Goal: Book appointment/travel/reservation

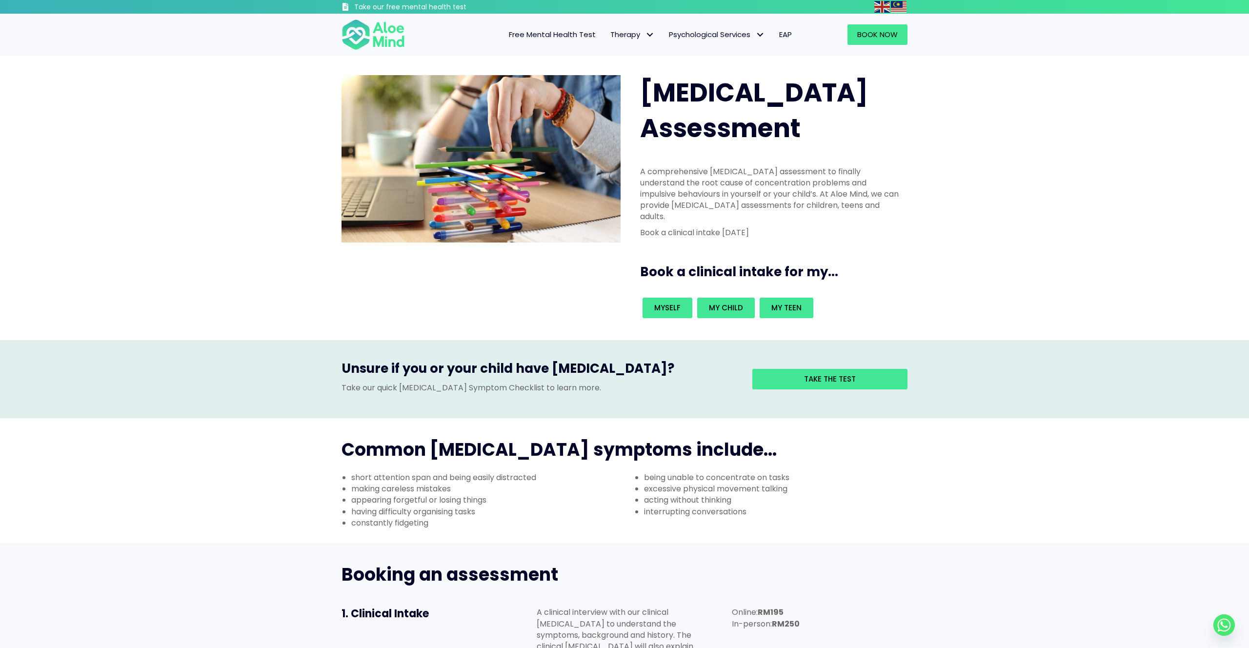
click at [246, 109] on div "[MEDICAL_DATA] Assessment A comprehensive [MEDICAL_DATA] assessment to finally …" at bounding box center [624, 198] width 1249 height 285
click at [645, 54] on span "Individual therapy" at bounding box center [643, 55] width 64 height 10
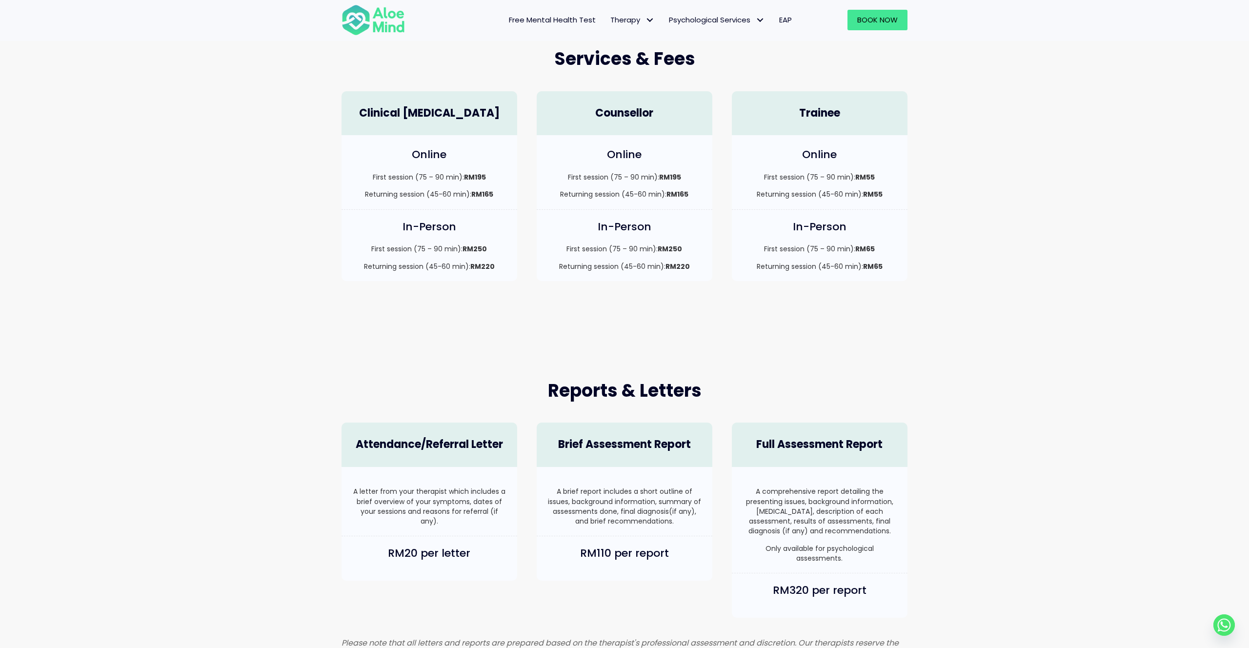
scroll to position [268, 0]
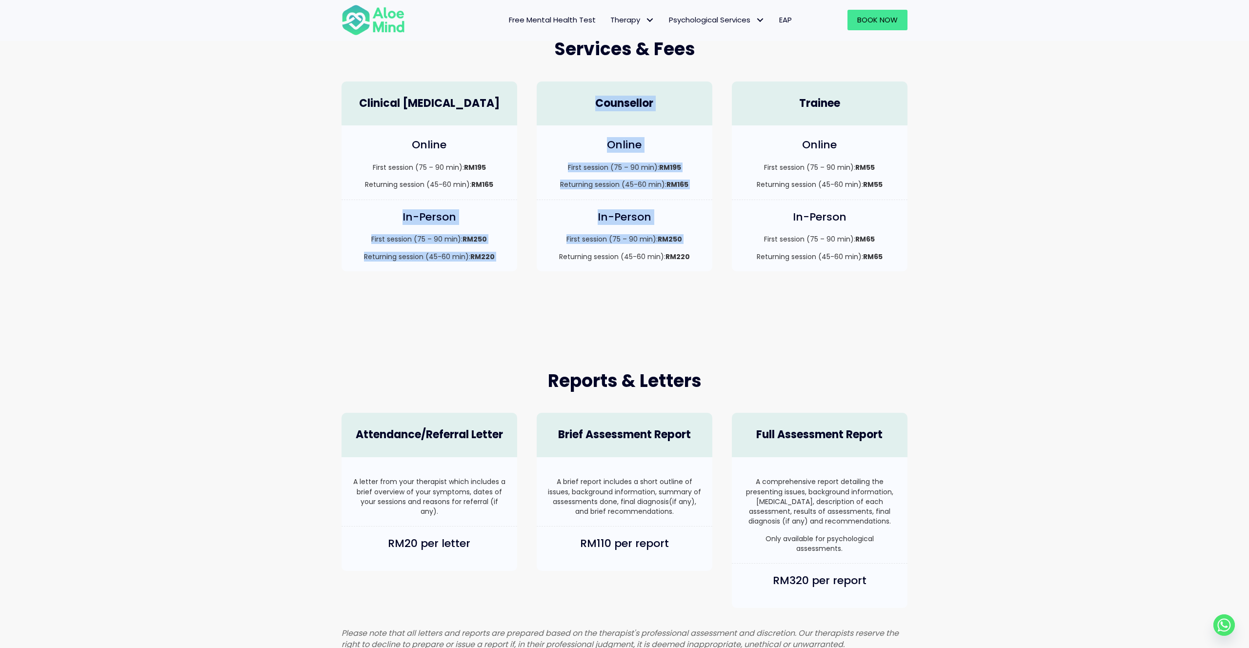
drag, startPoint x: 523, startPoint y: 246, endPoint x: 542, endPoint y: 259, distance: 23.3
click at [542, 259] on div "Clinical Psychologist Online First session (75 – 90 min): RM195 Returning sessi…" at bounding box center [625, 177] width 586 height 210
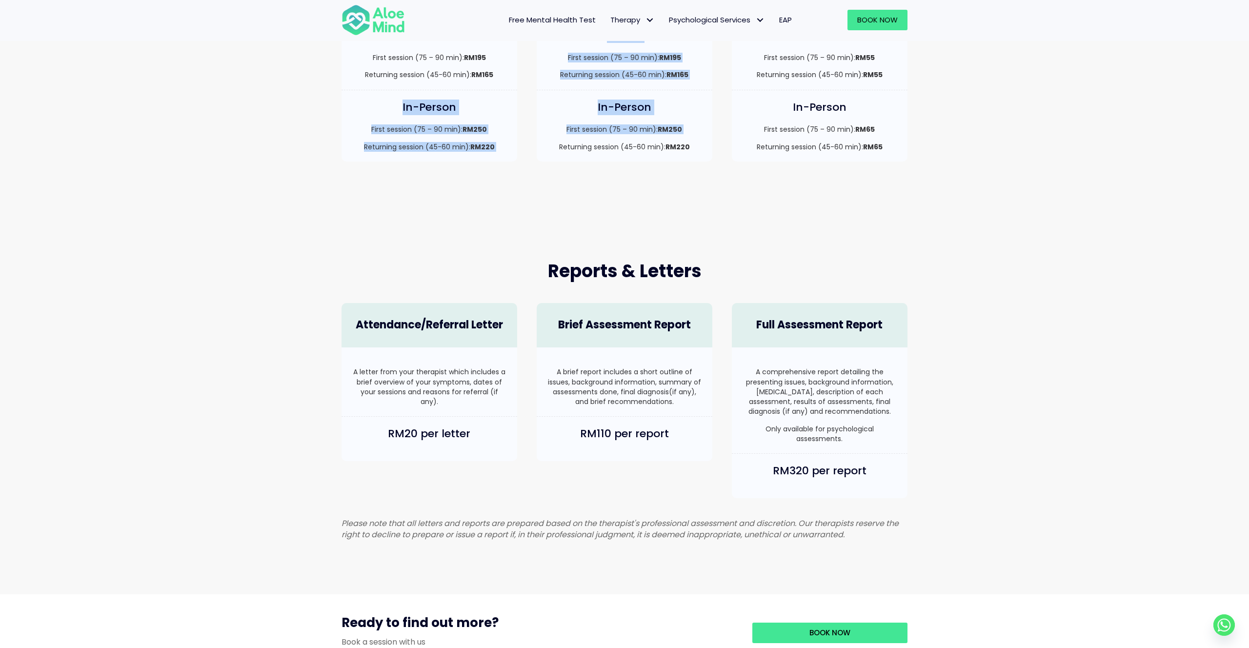
scroll to position [424, 0]
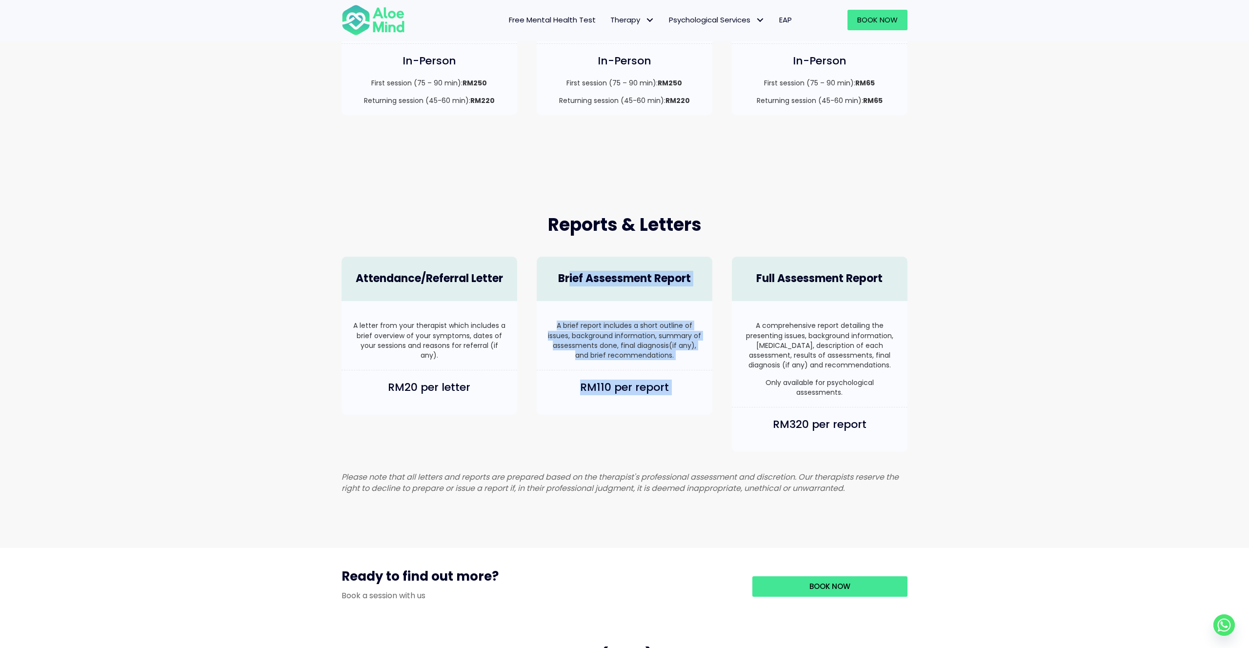
drag, startPoint x: 651, startPoint y: 271, endPoint x: 741, endPoint y: 276, distance: 90.0
click at [732, 276] on div "Attendance/Referral Letter A letter from your therapist which includes a brief …" at bounding box center [625, 354] width 586 height 215
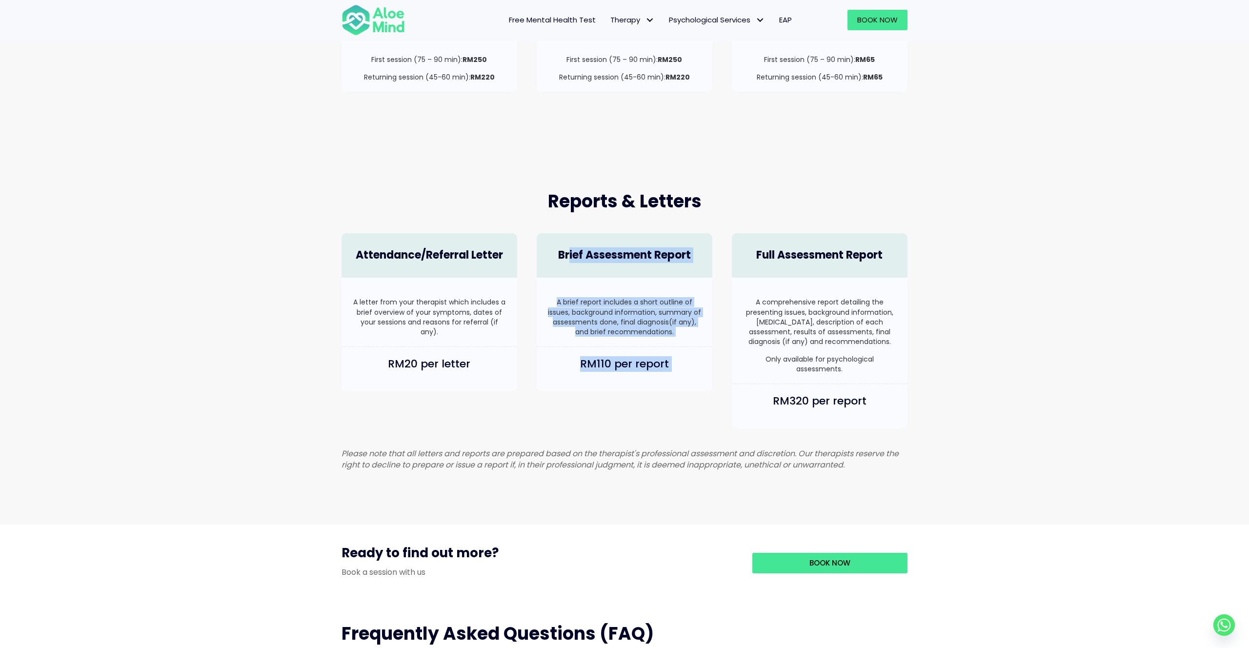
scroll to position [430, 0]
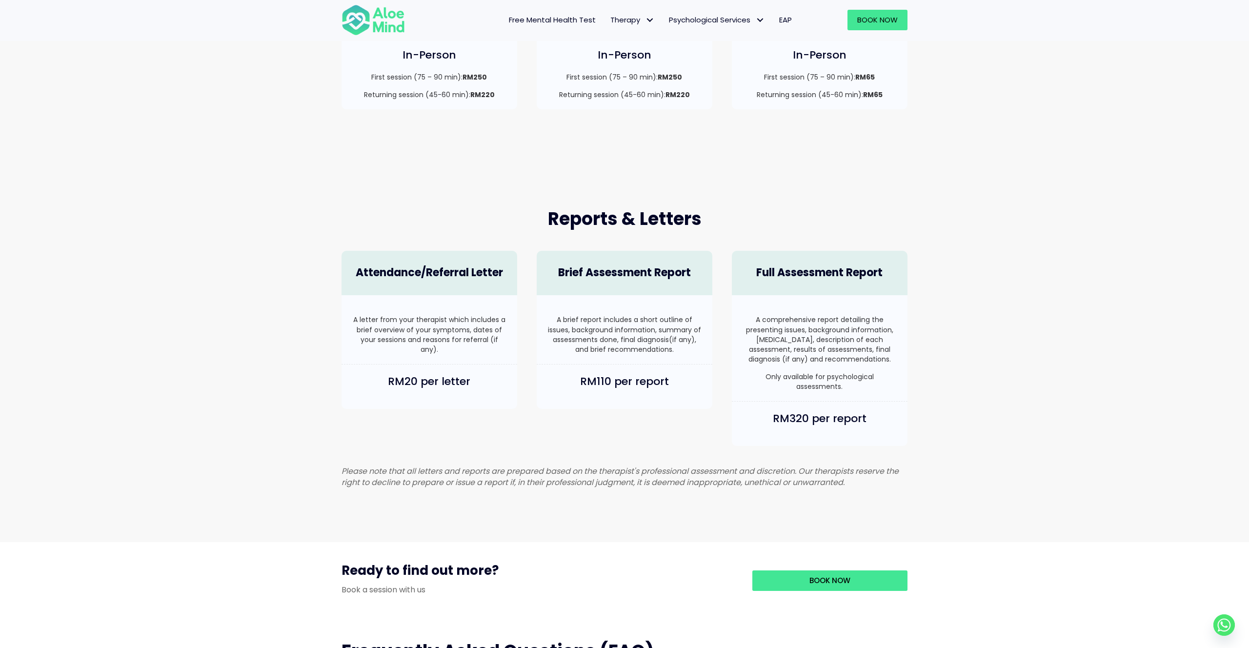
click at [454, 348] on p "A letter from your therapist which includes a brief overview of your symptoms, …" at bounding box center [429, 335] width 156 height 40
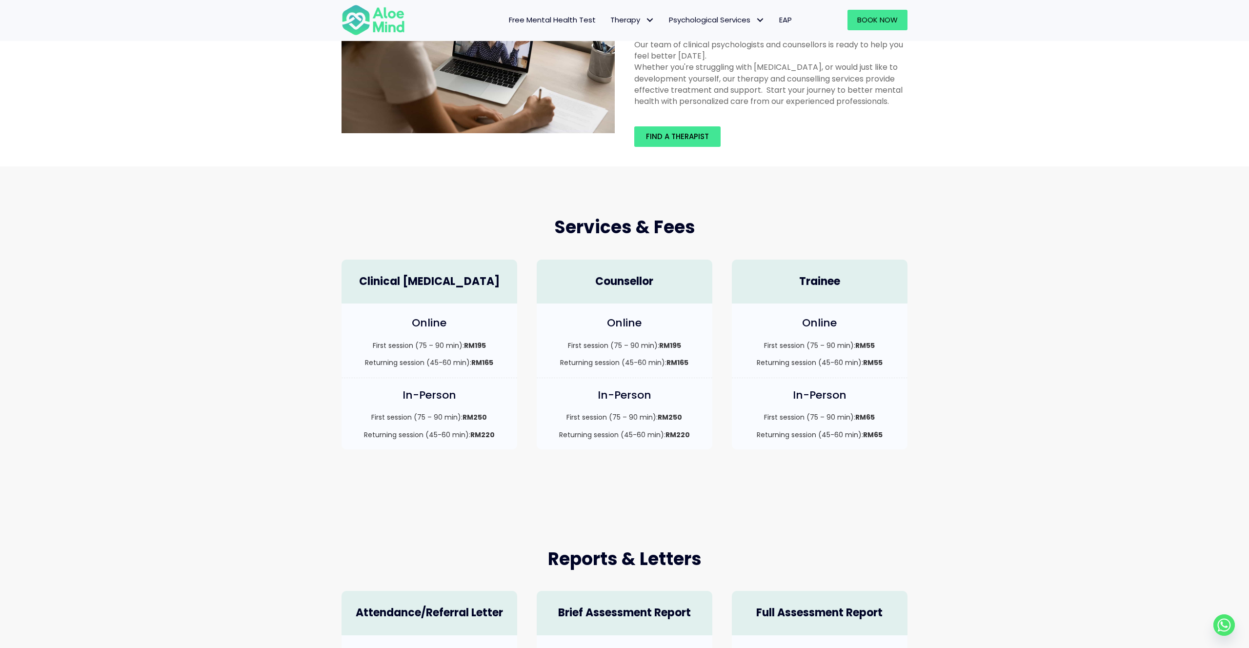
scroll to position [38, 0]
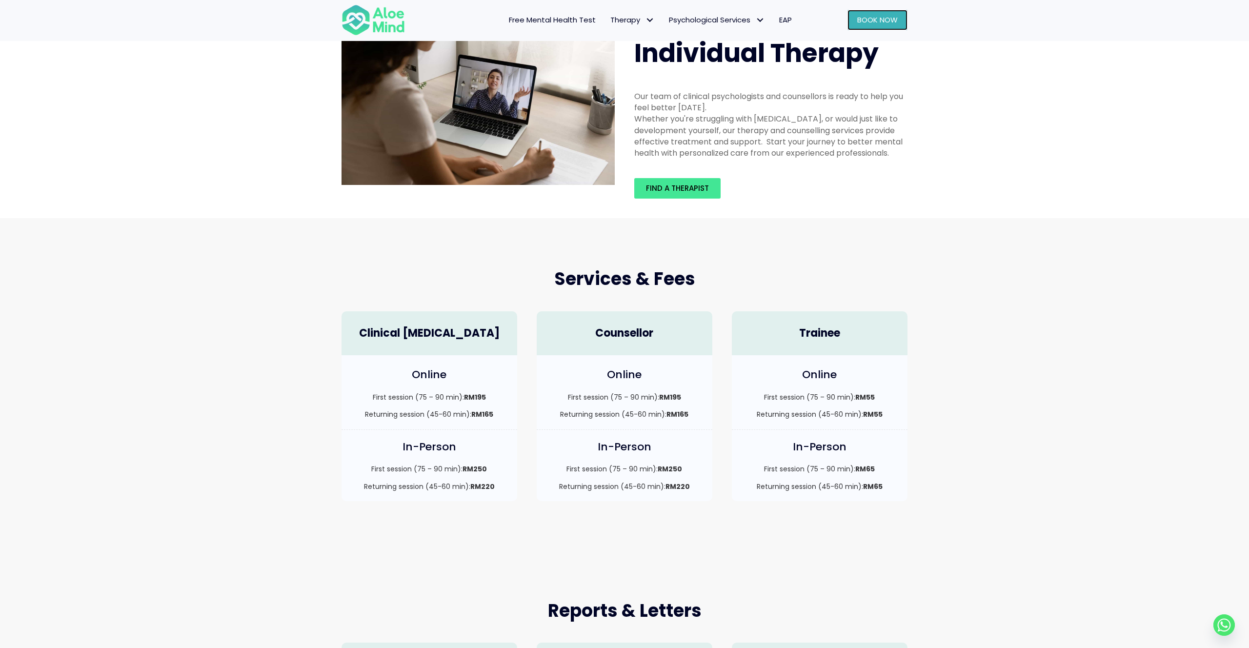
click at [892, 24] on span "Book Now" at bounding box center [878, 20] width 41 height 10
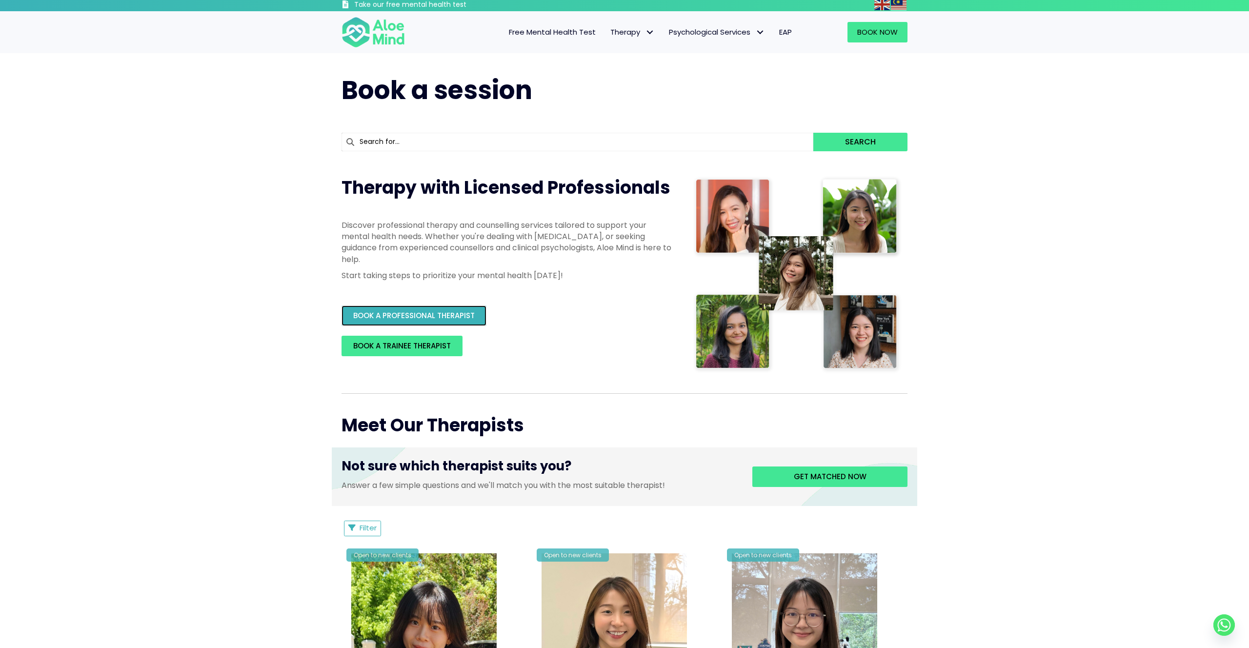
scroll to position [6, 0]
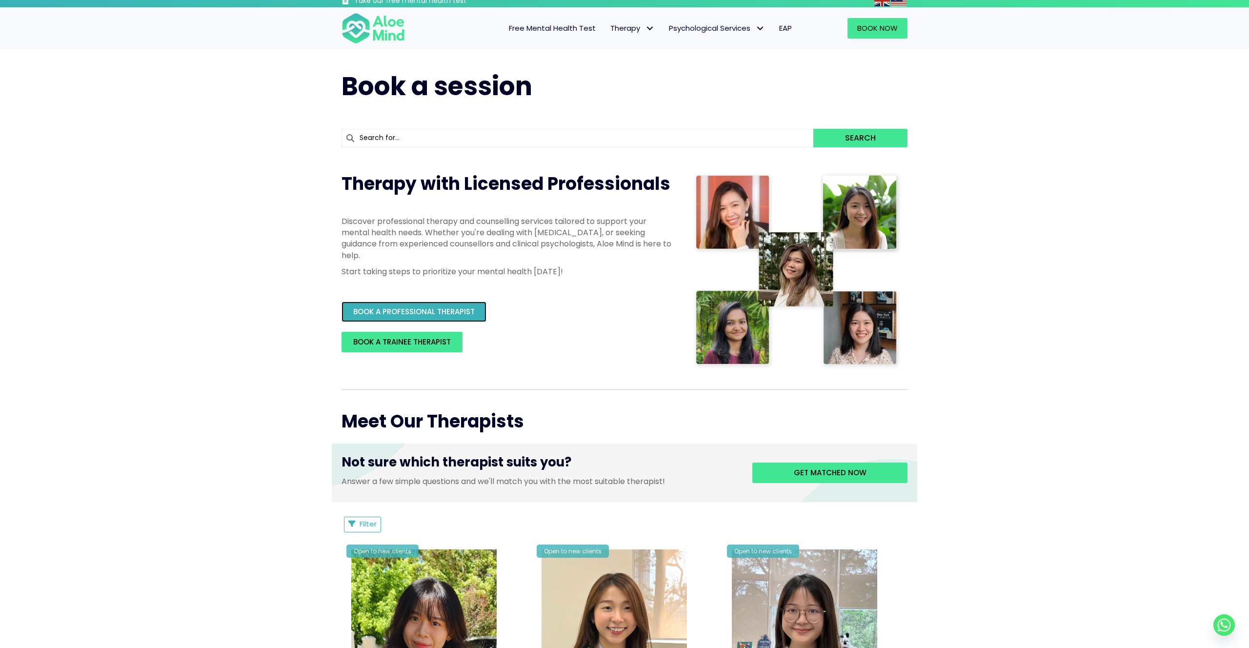
click at [450, 315] on span "BOOK A PROFESSIONAL THERAPIST" at bounding box center [414, 312] width 122 height 10
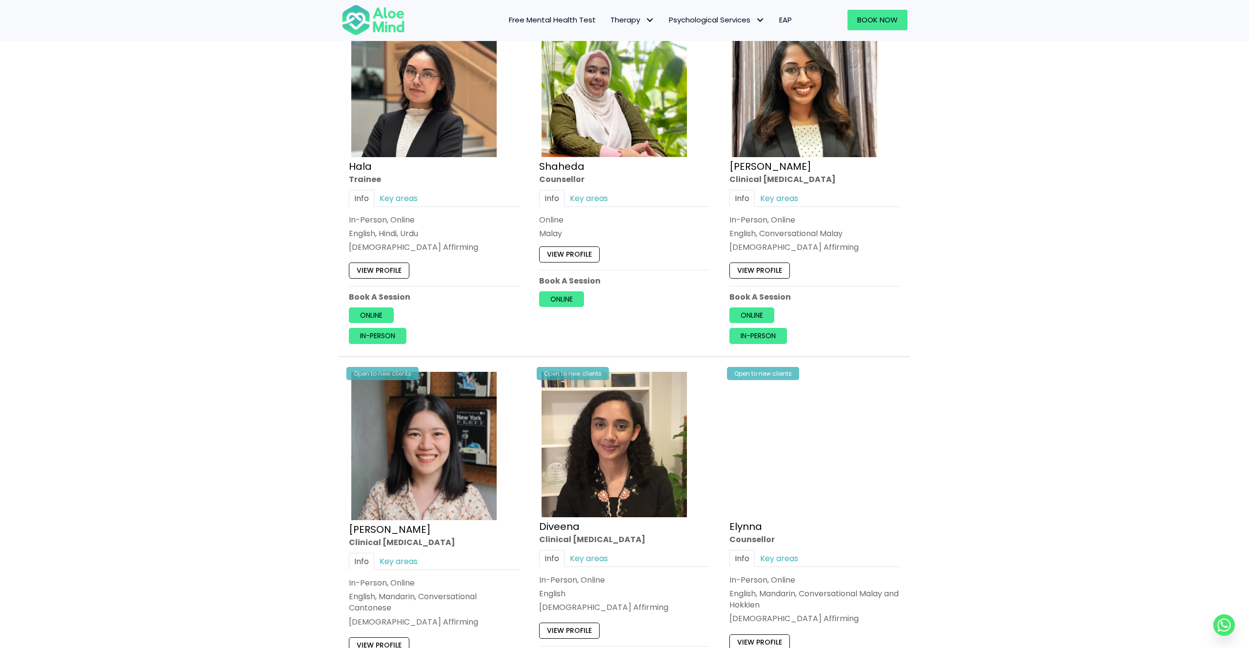
scroll to position [908, 0]
